Goal: Information Seeking & Learning: Compare options

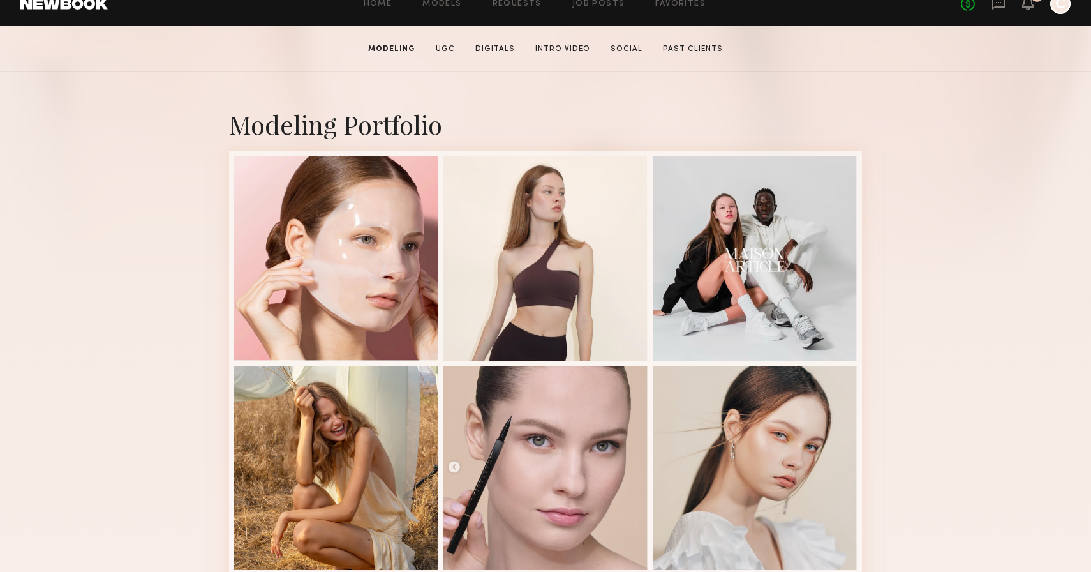
scroll to position [214, 0]
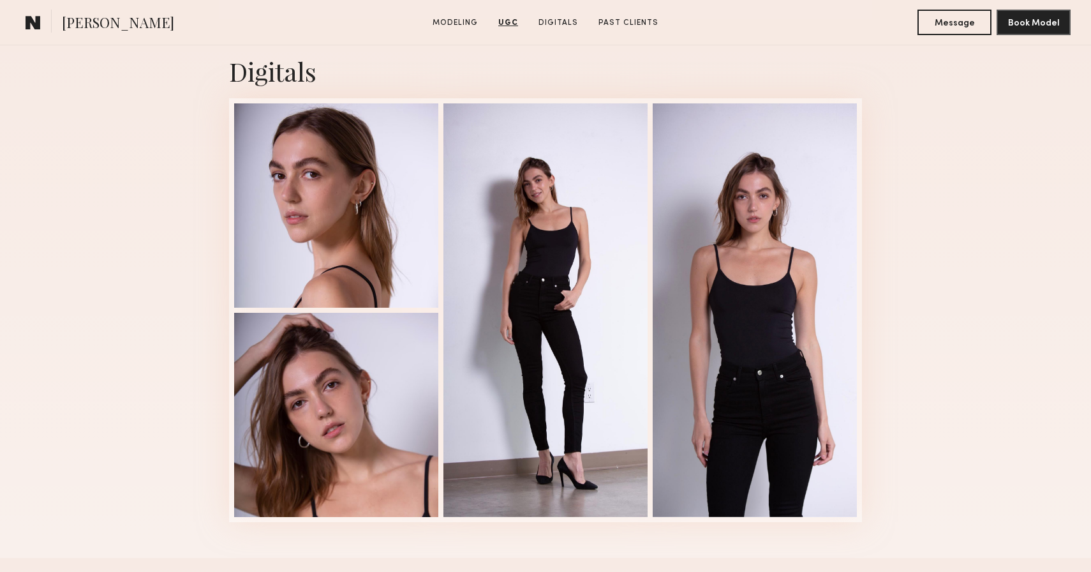
scroll to position [1894, 0]
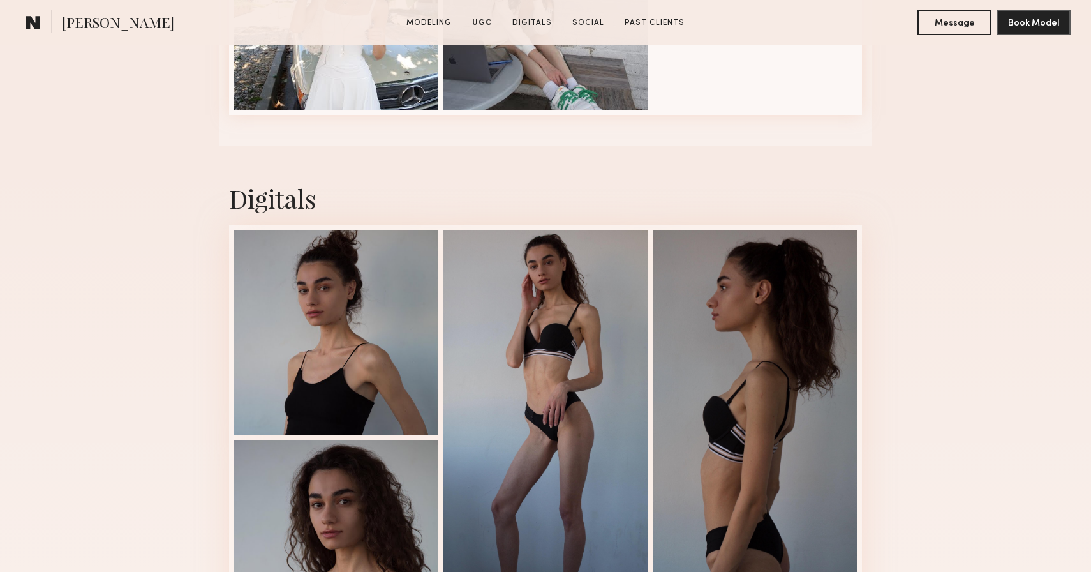
scroll to position [1978, 0]
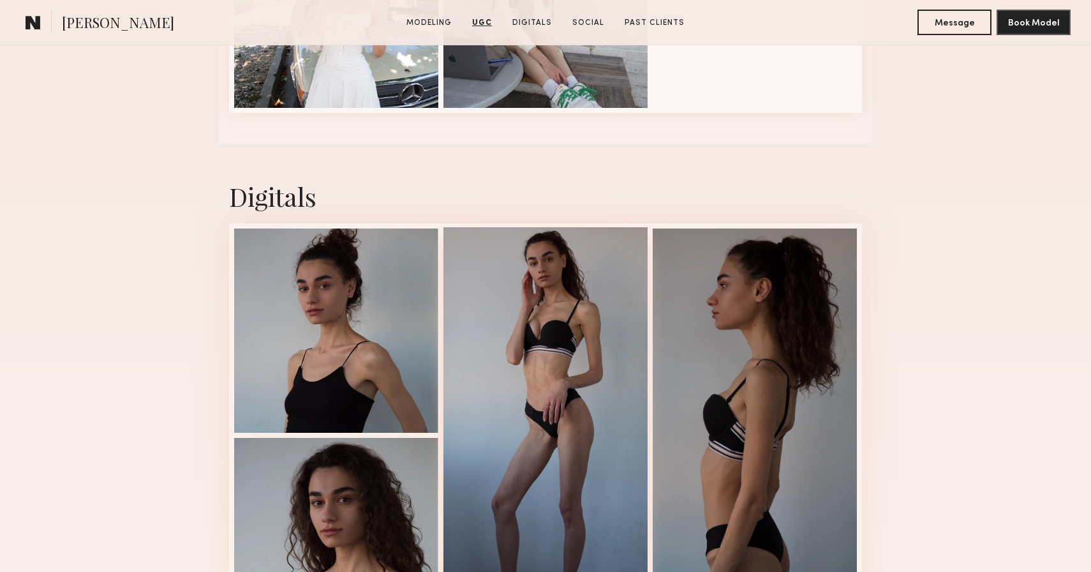
click at [586, 424] on div at bounding box center [546, 434] width 204 height 414
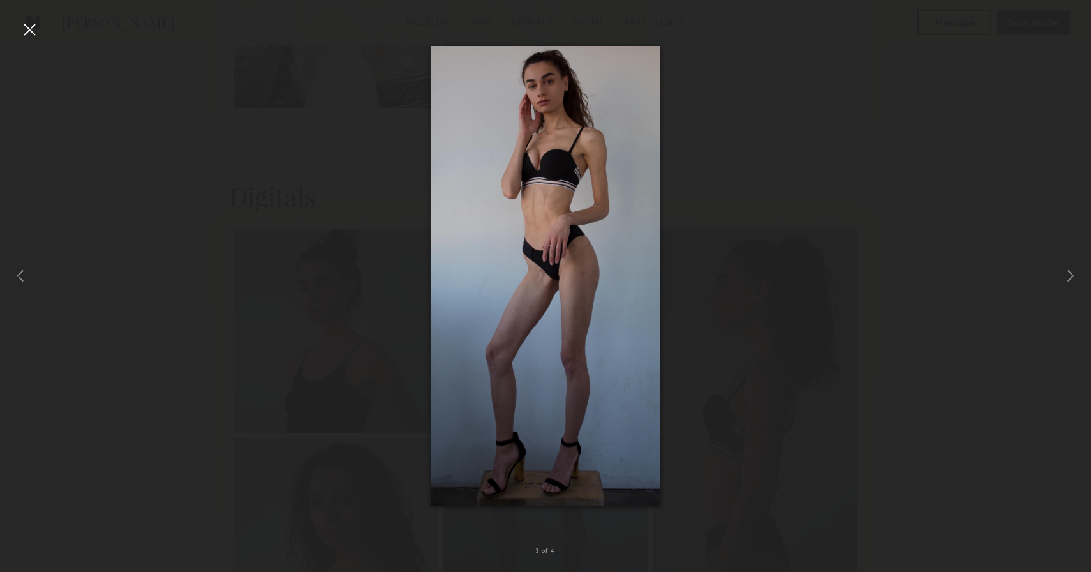
click at [26, 31] on div at bounding box center [29, 29] width 20 height 20
